Goal: Check status

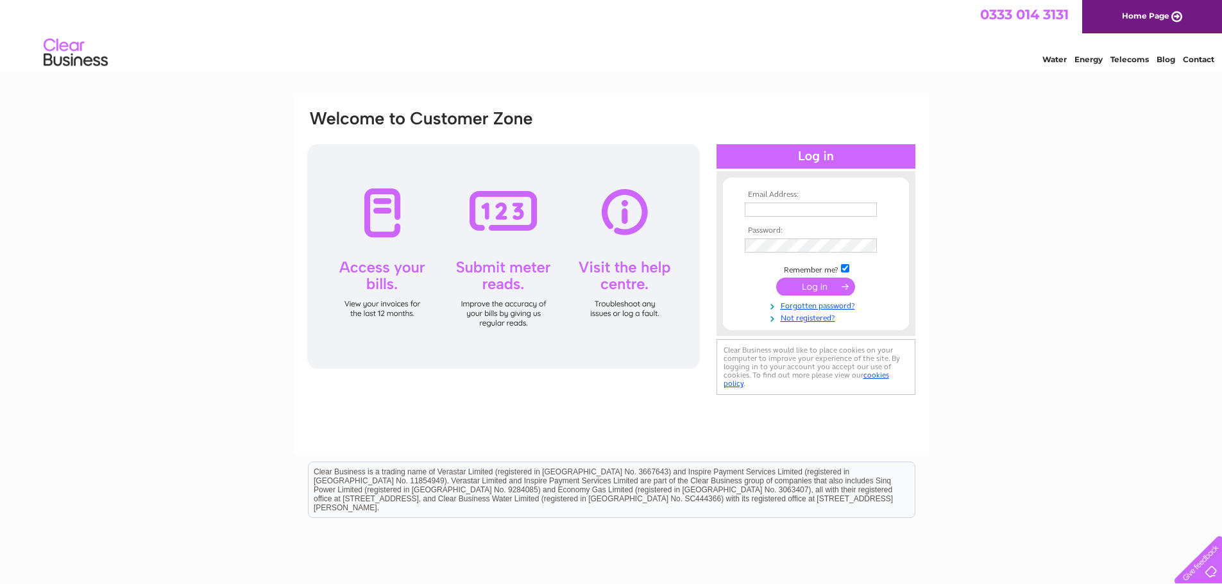
type input "[EMAIL_ADDRESS][DOMAIN_NAME]"
drag, startPoint x: 832, startPoint y: 285, endPoint x: 741, endPoint y: 283, distance: 90.4
click at [832, 285] on input "submit" at bounding box center [815, 287] width 79 height 18
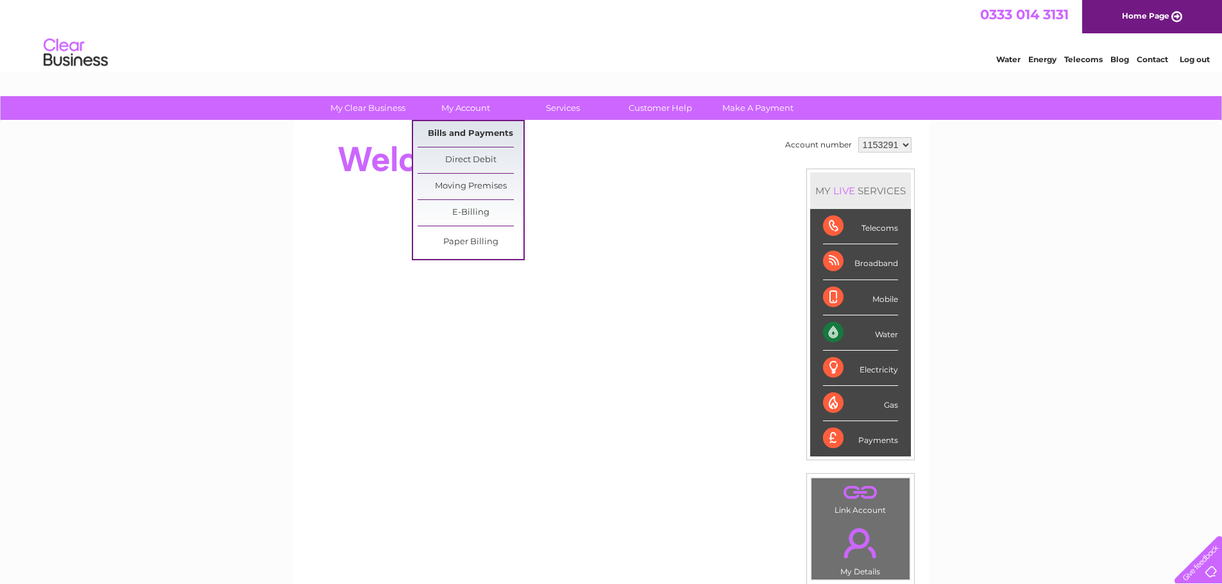
click at [468, 124] on link "Bills and Payments" at bounding box center [470, 134] width 106 height 26
